Goal: Information Seeking & Learning: Find specific fact

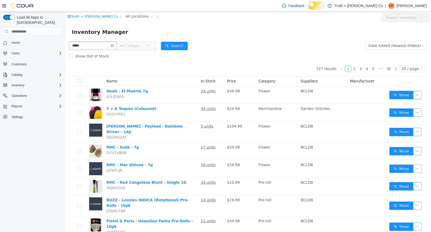
type input "*****"
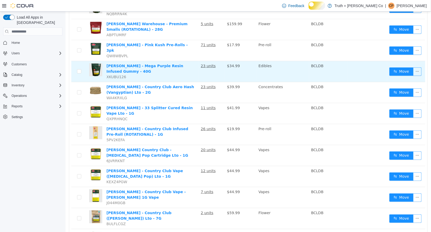
scroll to position [101, 0]
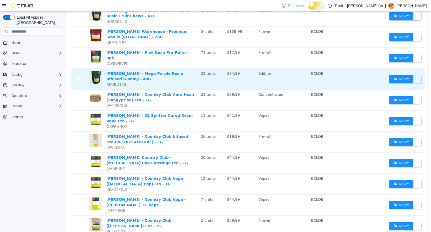
click at [148, 92] on td "Woody Nelson - Country Club Aero Hash (Vangyptian) Lto - 2G WA4KRXLG" at bounding box center [151, 100] width 94 height 21
